Goal: Transaction & Acquisition: Obtain resource

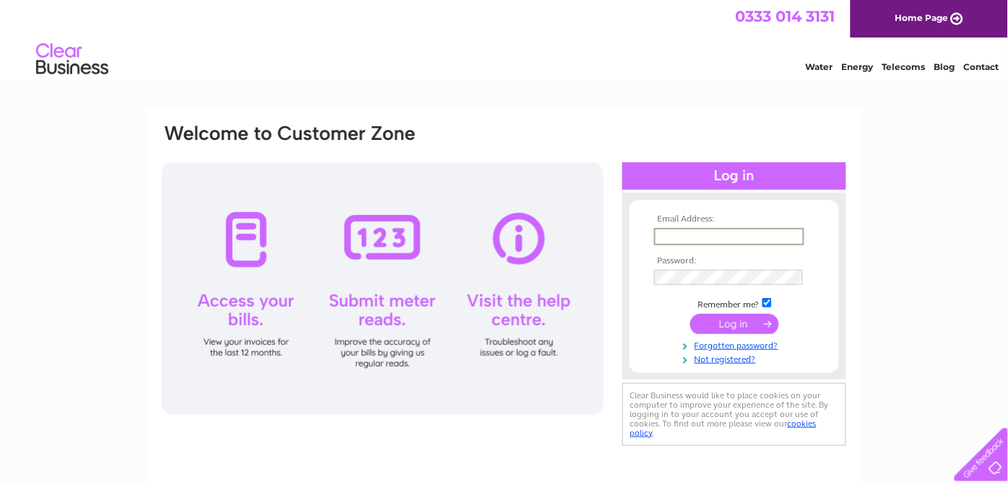
click at [688, 236] on input "text" at bounding box center [729, 236] width 150 height 17
type input "jfbathgate@outlook.com"
click at [690, 313] on input "submit" at bounding box center [734, 323] width 89 height 20
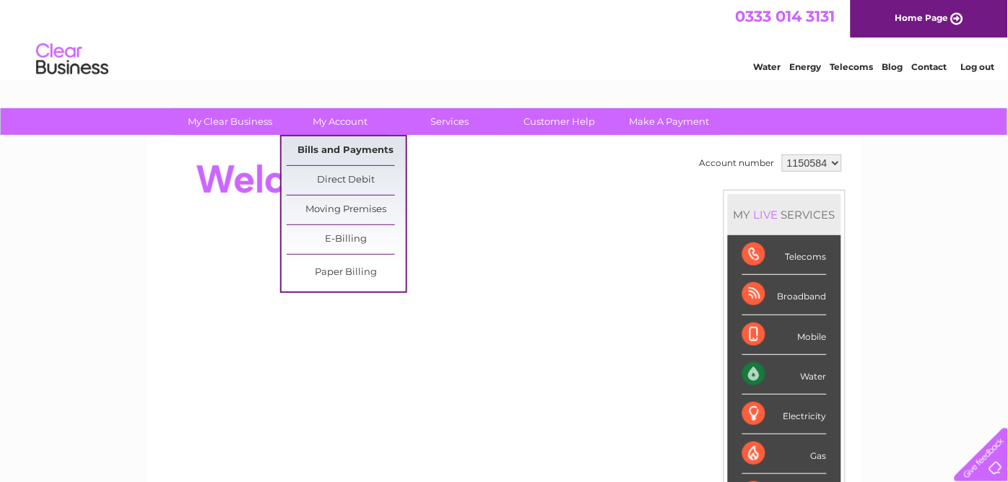
click at [347, 148] on link "Bills and Payments" at bounding box center [346, 150] width 119 height 29
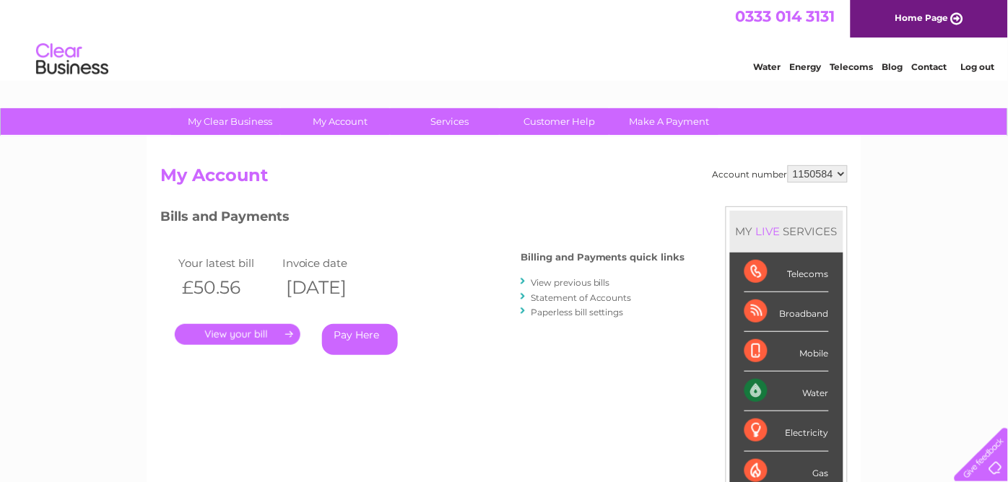
click at [258, 338] on link "." at bounding box center [238, 334] width 126 height 21
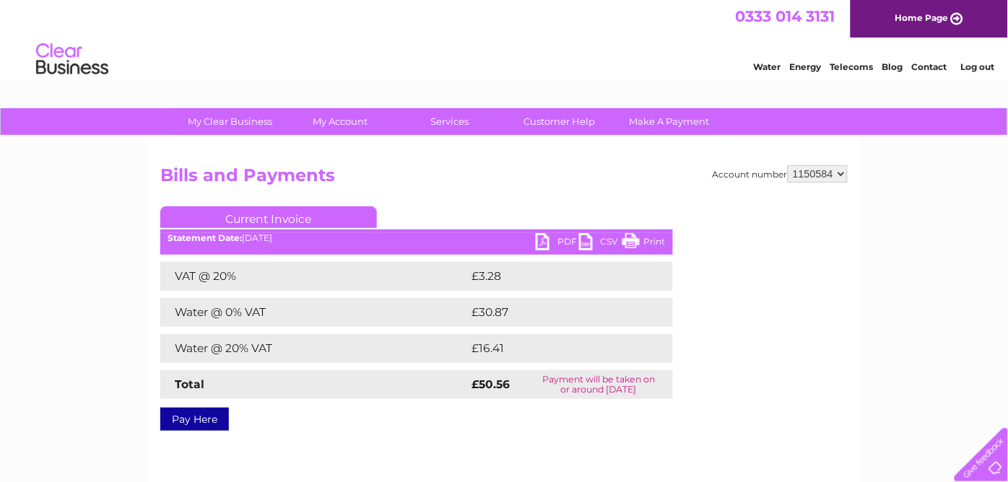
click at [655, 240] on link "Print" at bounding box center [643, 243] width 43 height 21
click at [977, 66] on link "Log out" at bounding box center [977, 66] width 34 height 11
